Goal: Register for event/course

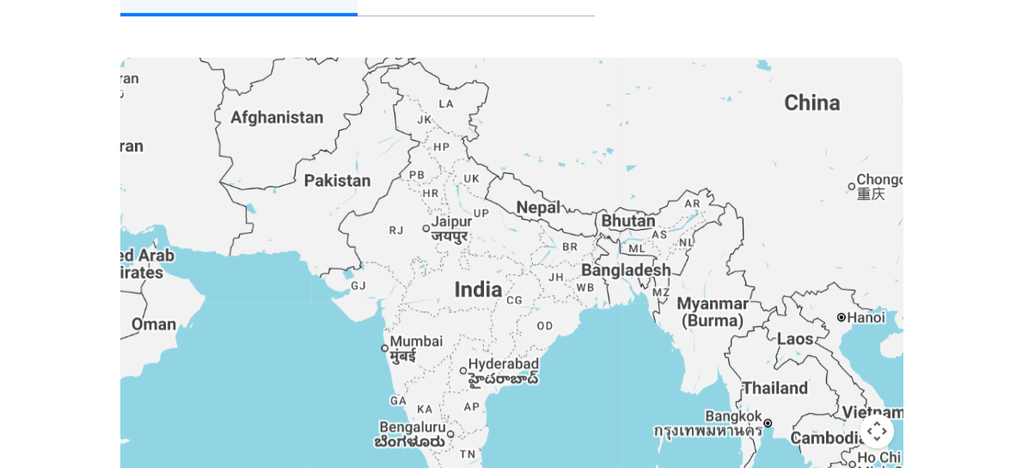
drag, startPoint x: 1023, startPoint y: 93, endPoint x: 960, endPoint y: 74, distance: 65.5
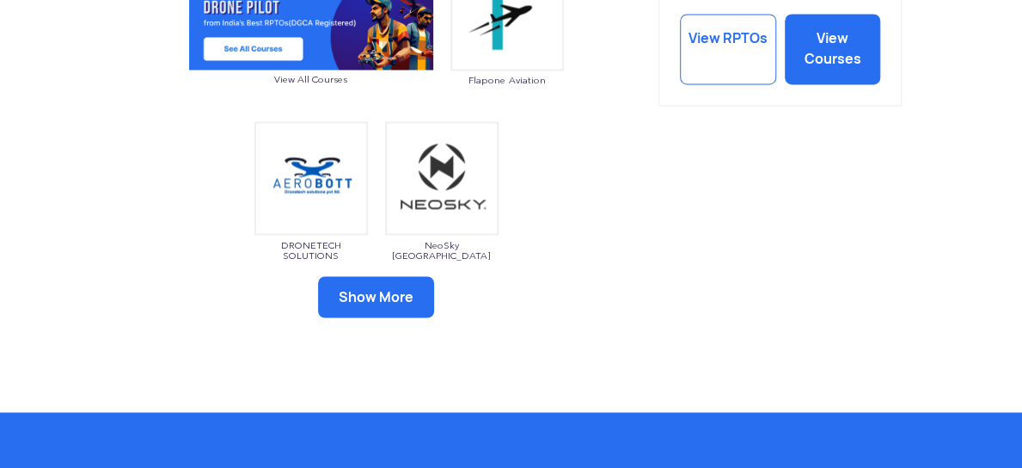
scroll to position [1244, 0]
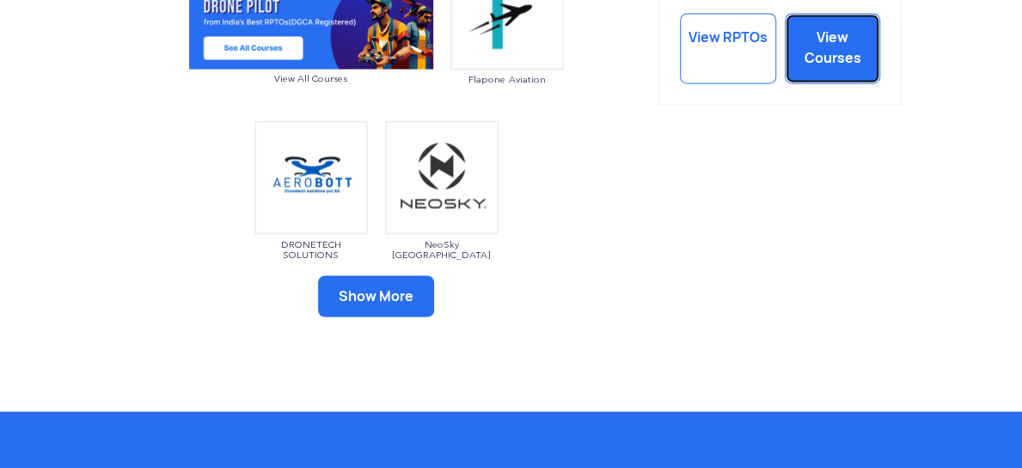
click at [822, 46] on link "View Courses" at bounding box center [833, 48] width 96 height 70
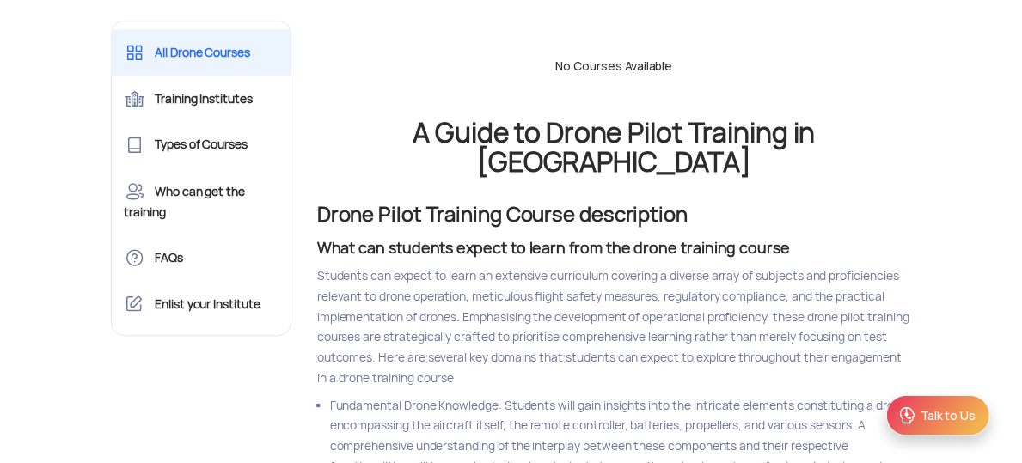
scroll to position [477, 0]
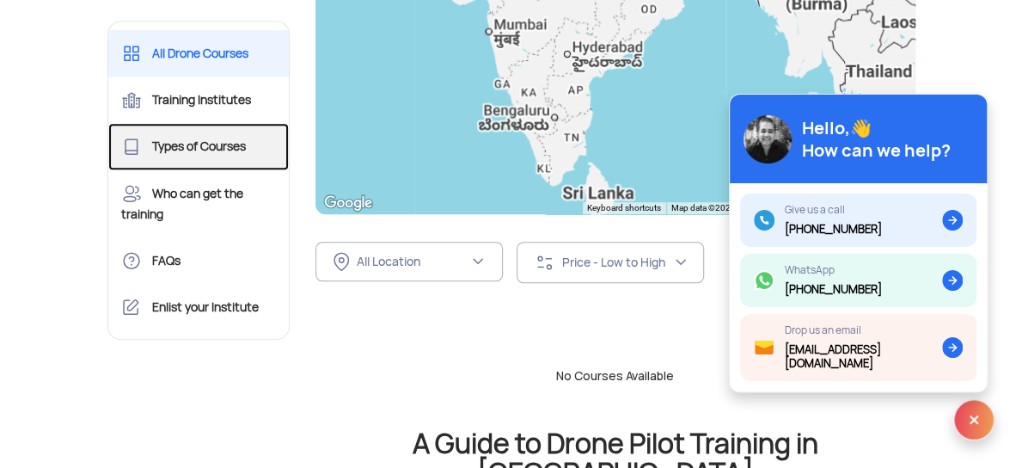
click at [181, 144] on link "Types of Courses" at bounding box center [198, 146] width 181 height 46
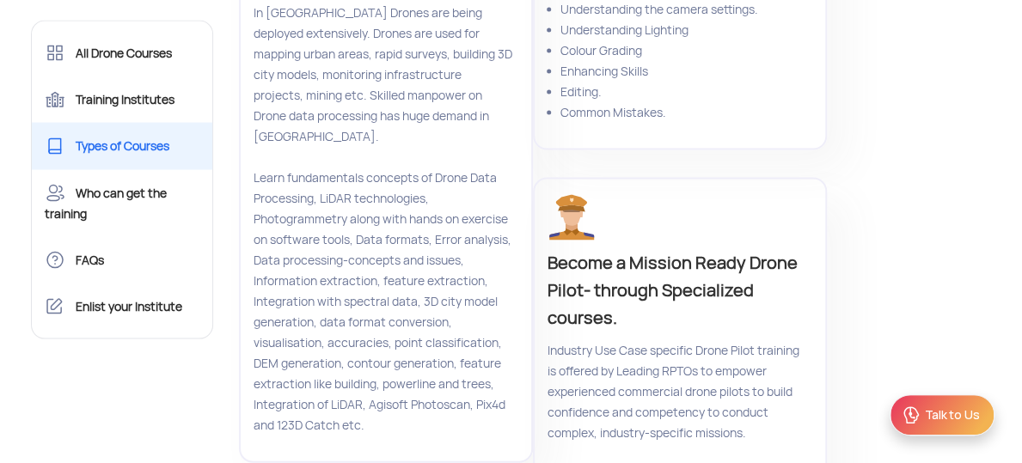
scroll to position [1490, 0]
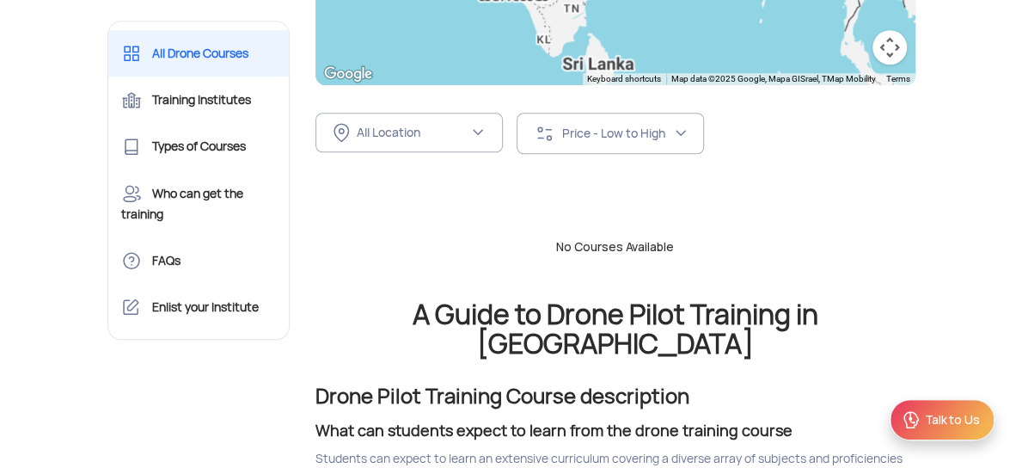
scroll to position [675, 0]
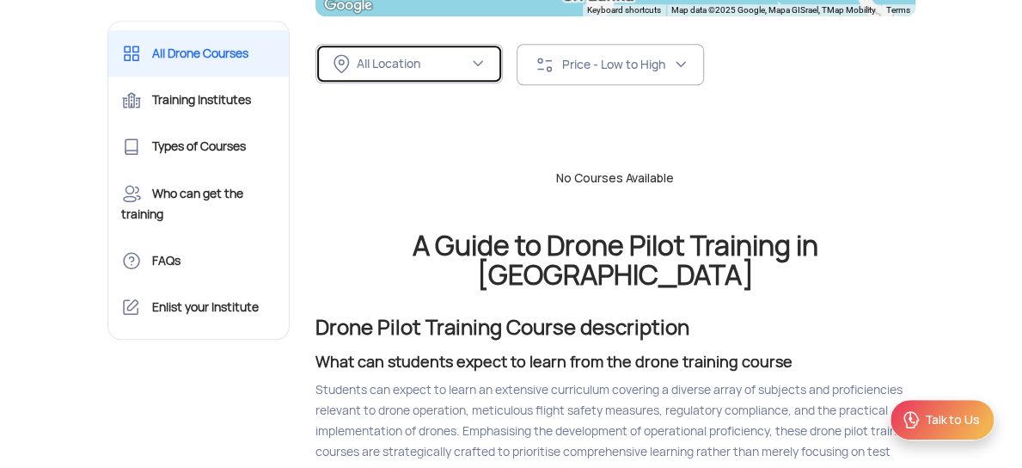
click at [476, 65] on img at bounding box center [478, 64] width 14 height 14
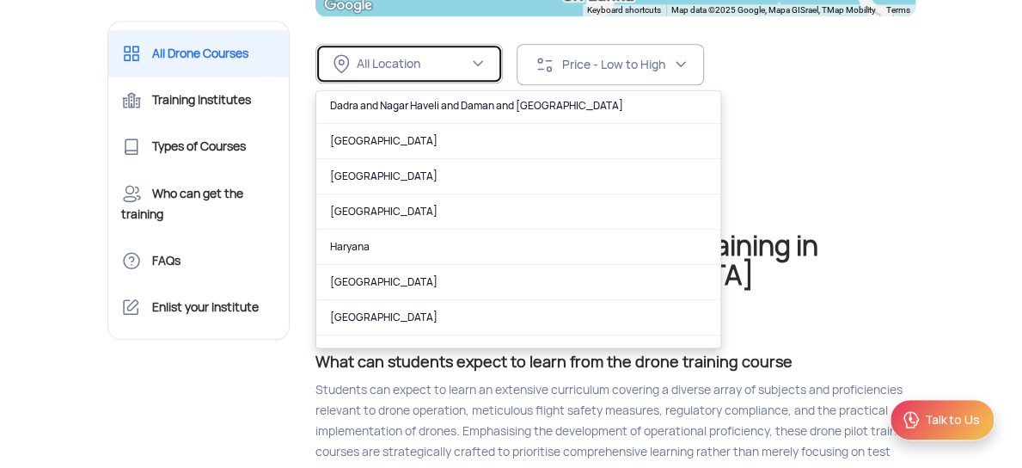
scroll to position [335, 0]
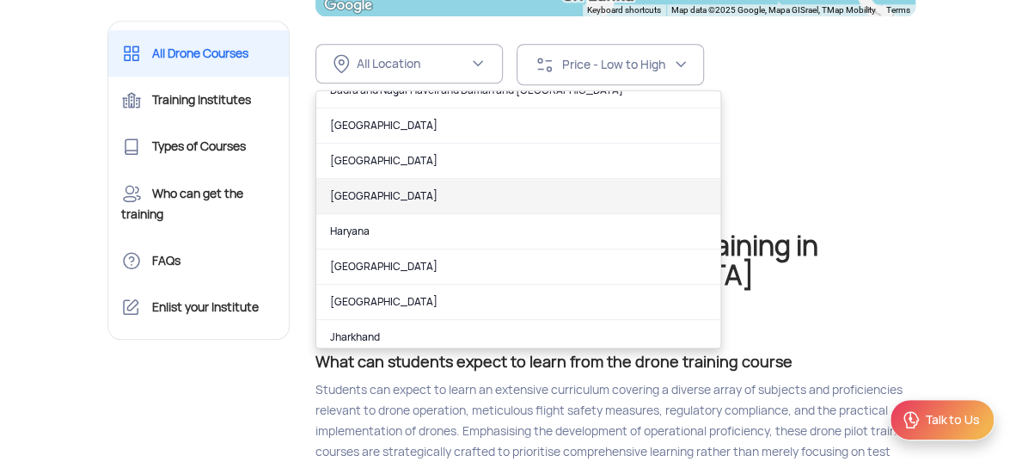
click at [471, 188] on link "Gujarat" at bounding box center [518, 196] width 404 height 35
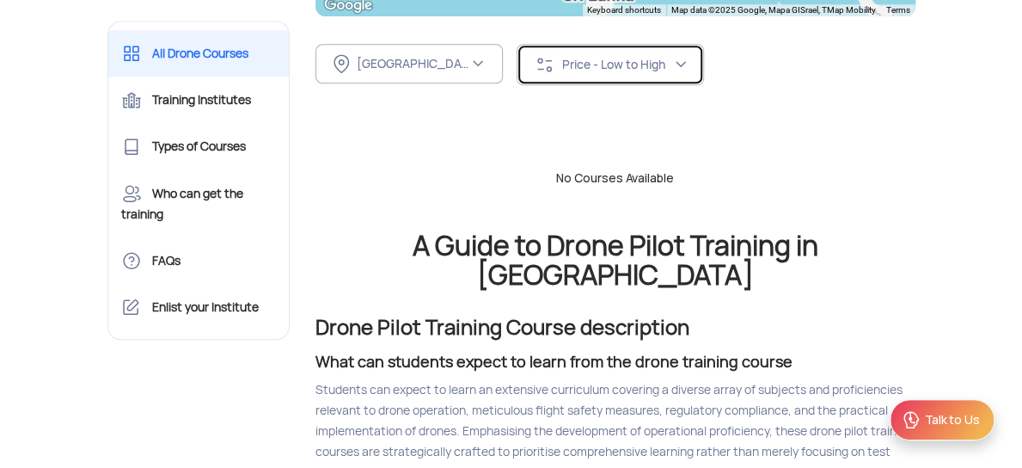
click at [651, 59] on div "Price - Low to High" at bounding box center [618, 64] width 112 height 15
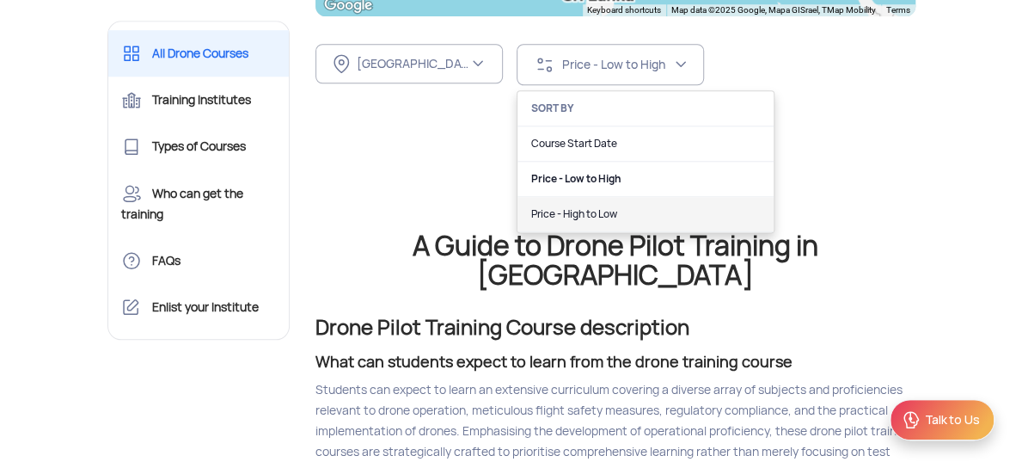
click at [567, 208] on link "Price - High to Low" at bounding box center [645, 214] width 256 height 35
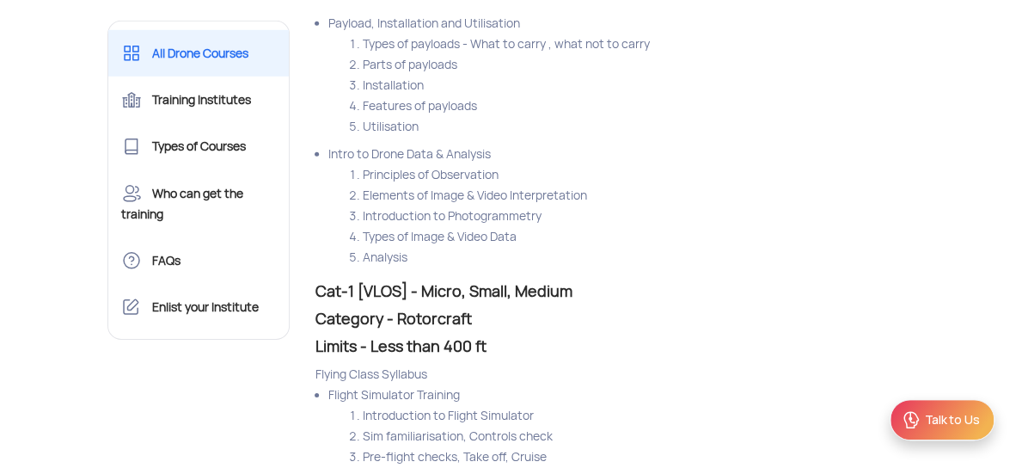
scroll to position [5398, 0]
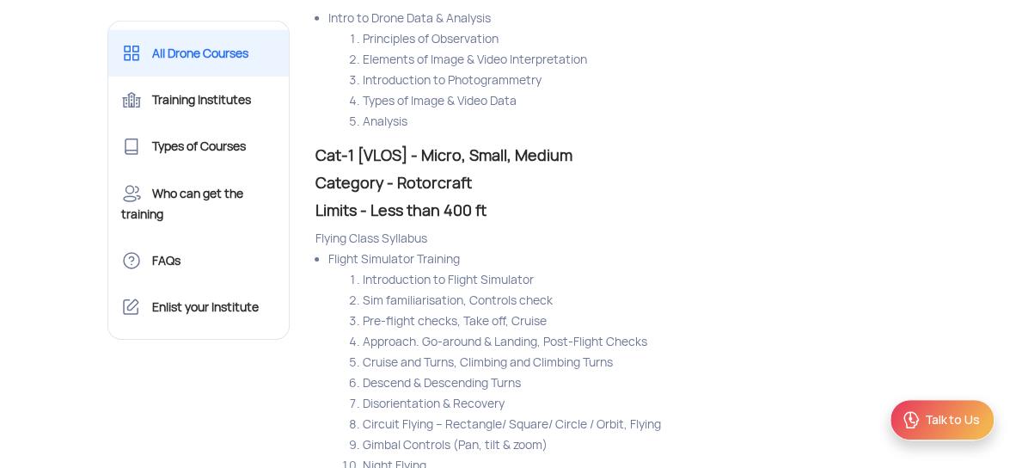
click at [753, 248] on li "Flight Simulator Training Introduction to Flight Simulator Sim familiarisation,…" at bounding box center [621, 372] width 587 height 248
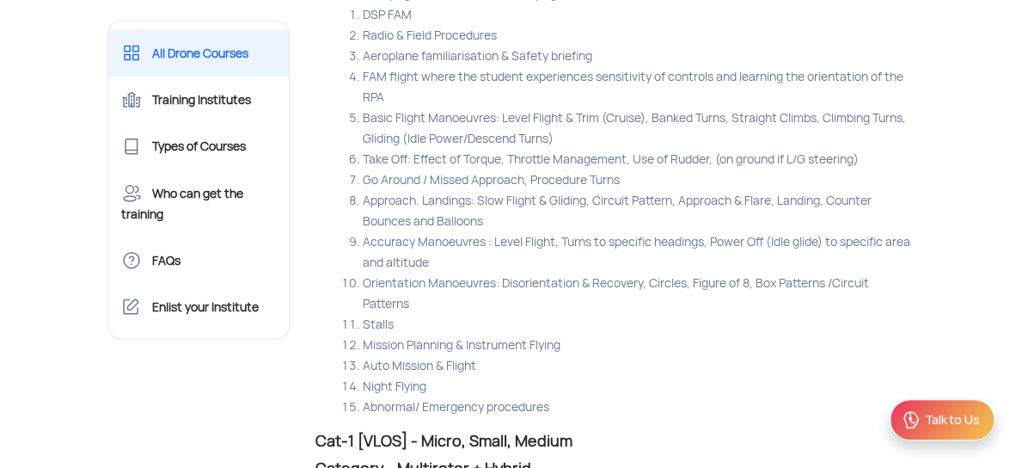
scroll to position [7761, 0]
